Goal: Information Seeking & Learning: Check status

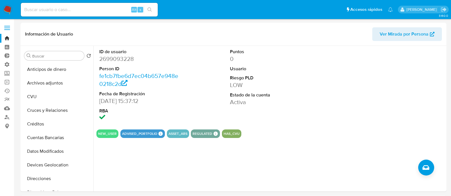
select select "10"
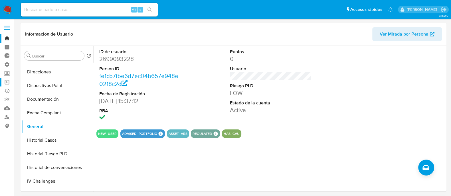
click at [9, 84] on link "Operaciones masivas" at bounding box center [34, 82] width 68 height 9
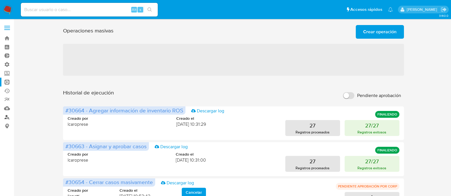
click at [9, 119] on link "Buscador de personas" at bounding box center [34, 117] width 68 height 9
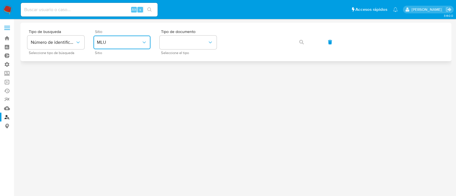
click at [134, 39] on button "MLU" at bounding box center [121, 43] width 57 height 14
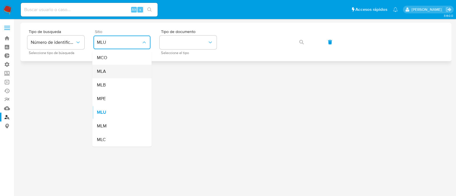
click at [123, 72] on div "MLA" at bounding box center [120, 72] width 47 height 14
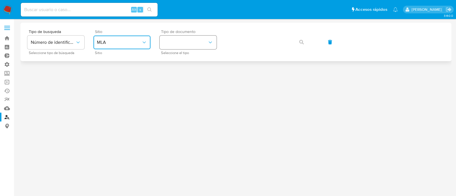
click at [191, 41] on button "identificationType" at bounding box center [188, 43] width 57 height 14
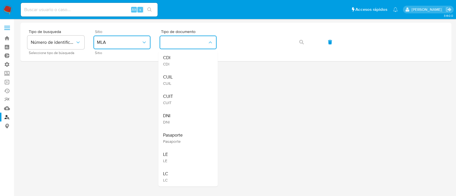
click at [190, 79] on div "CUIL CUIL" at bounding box center [186, 79] width 47 height 19
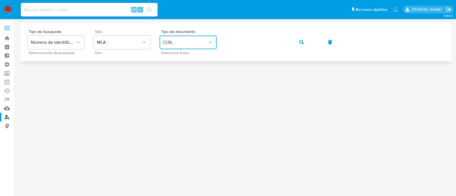
click at [299, 41] on icon "button" at bounding box center [301, 42] width 5 height 5
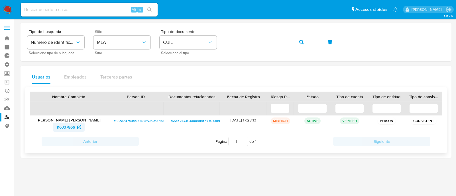
click at [60, 128] on span "116337866" at bounding box center [65, 127] width 19 height 9
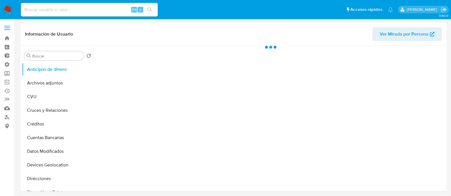
select select "10"
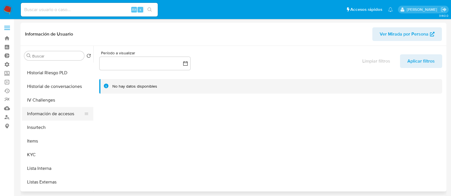
scroll to position [214, 0]
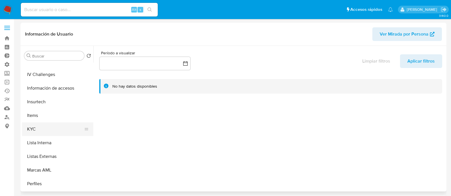
click at [42, 133] on button "KYC" at bounding box center [55, 130] width 67 height 14
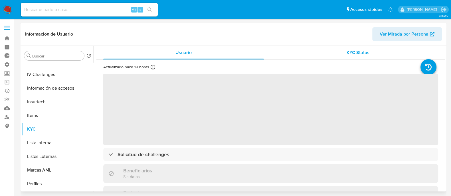
click at [361, 58] on div "KYC Status" at bounding box center [357, 53] width 160 height 14
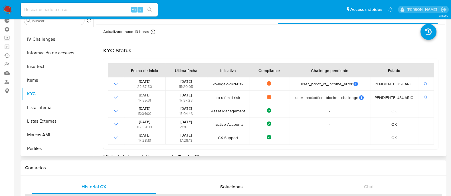
scroll to position [0, 0]
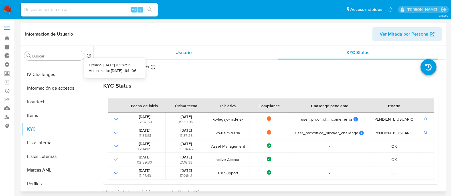
click at [184, 51] on span "Usuario" at bounding box center [183, 52] width 16 height 7
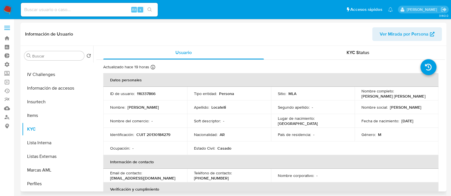
click at [149, 93] on p "116337866" at bounding box center [146, 93] width 19 height 5
copy p "116337866"
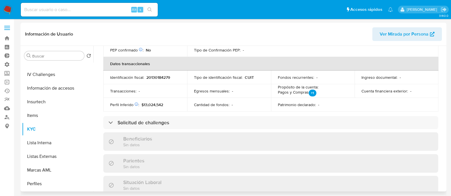
scroll to position [178, 0]
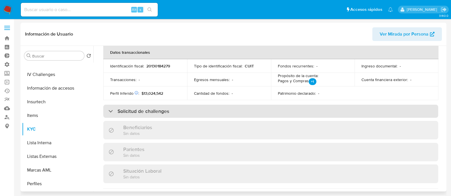
click at [164, 113] on h3 "Solicitud de challenges" at bounding box center [143, 111] width 52 height 6
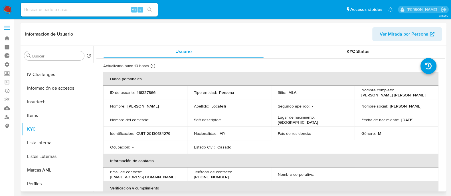
scroll to position [0, 0]
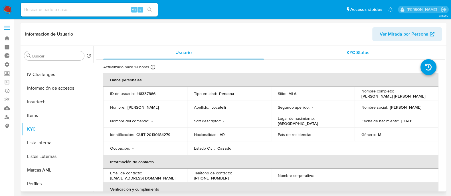
click at [351, 52] on span "KYC Status" at bounding box center [357, 52] width 23 height 7
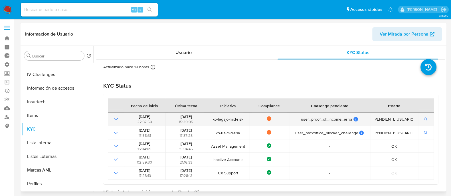
click at [120, 120] on td at bounding box center [116, 119] width 16 height 13
click at [111, 121] on td at bounding box center [116, 119] width 16 height 13
click at [113, 122] on icon "Mostrar operación" at bounding box center [115, 119] width 7 height 7
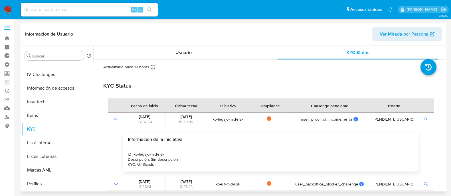
scroll to position [115, 0]
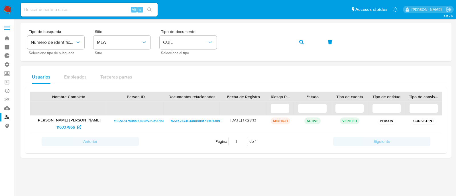
drag, startPoint x: 0, startPoint y: 0, endPoint x: 4, endPoint y: 13, distance: 14.1
click at [5, 13] on img at bounding box center [8, 10] width 10 height 10
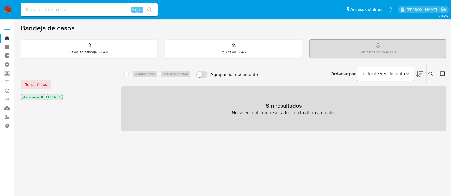
click at [116, 115] on div "Borrar filtros ylofffonseca OPEN select-all-cases-checkbox Asignar caso Borrar …" at bounding box center [234, 194] width 426 height 258
click at [352, 177] on div "select-all-cases-checkbox Asignar caso Borrar selección Agrupar por documento O…" at bounding box center [283, 194] width 325 height 258
